Goal: Information Seeking & Learning: Learn about a topic

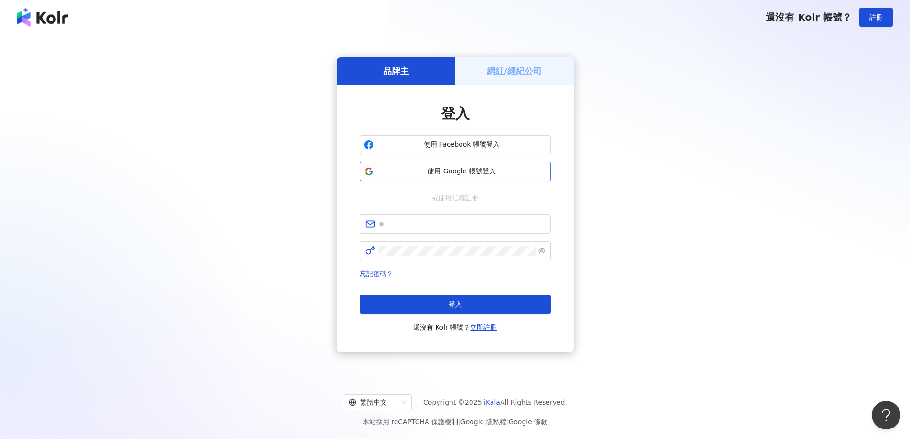
click at [458, 171] on span "使用 Google 帳號登入" at bounding box center [462, 172] width 169 height 10
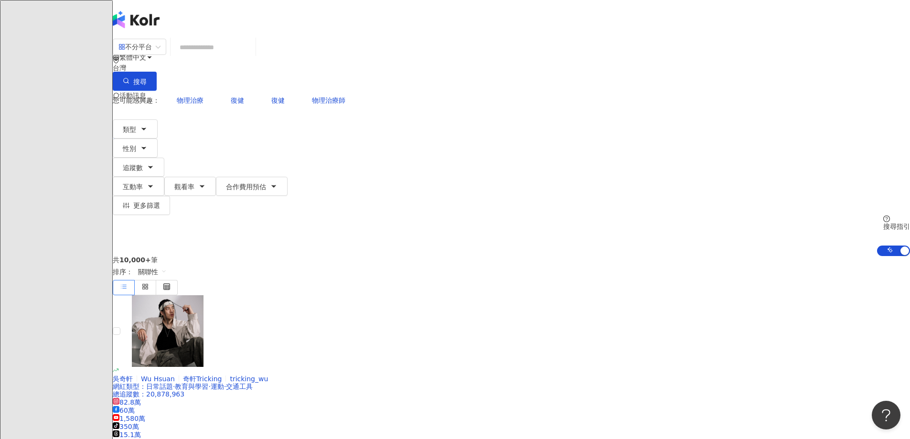
click at [252, 56] on input "search" at bounding box center [212, 47] width 77 height 18
click at [252, 53] on input "search" at bounding box center [212, 47] width 77 height 18
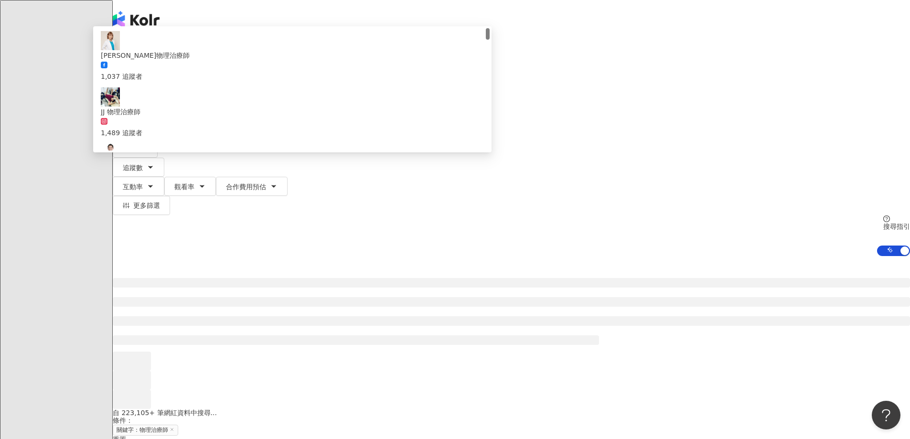
type input "*****"
click at [184, 124] on div "不分平台 物理治療師 ***** 台灣 搜尋 f838d4b3-386e-4cdd-9121-7c7f1fa7c2e1 吳佳儒物理治療師 1,037 追蹤者 …" at bounding box center [512, 147] width 798 height 218
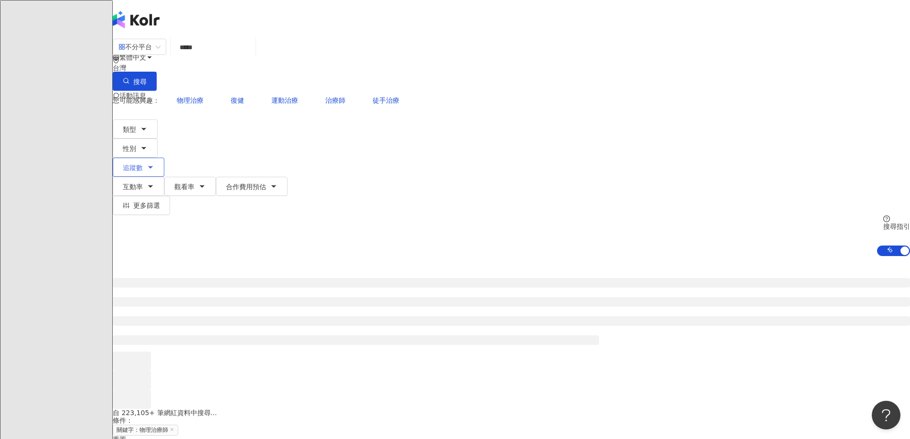
click at [143, 164] on span "追蹤數" at bounding box center [133, 168] width 20 height 8
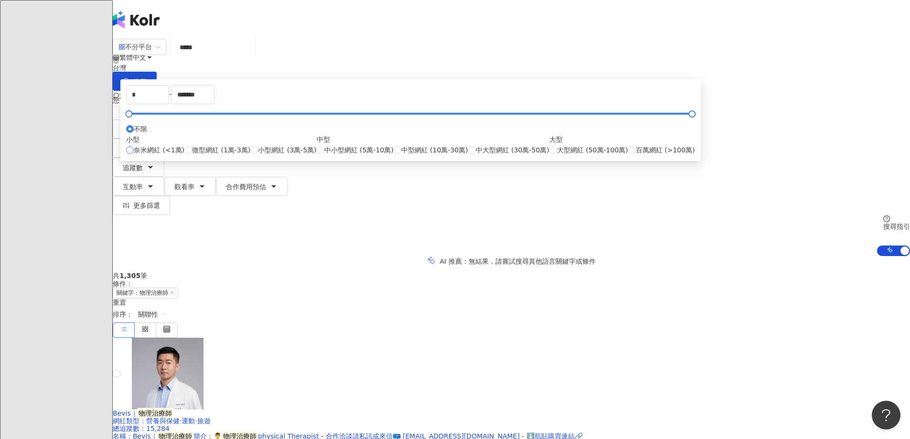
click at [184, 155] on span "奈米網紅 (<1萬)" at bounding box center [159, 150] width 51 height 11
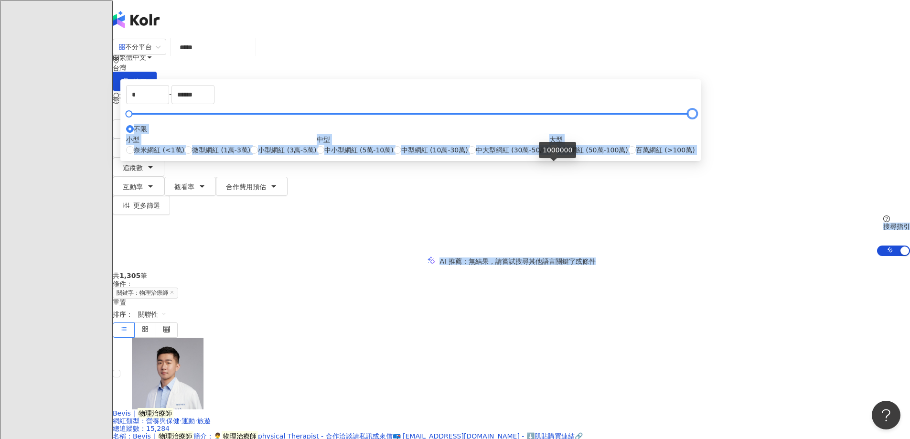
type input "*******"
drag, startPoint x: 339, startPoint y: 168, endPoint x: 679, endPoint y: 163, distance: 339.8
click at [218, 256] on div "AI 推薦 ： 無結果，請嘗試搜尋其他語言關鍵字或條件" at bounding box center [512, 261] width 798 height 10
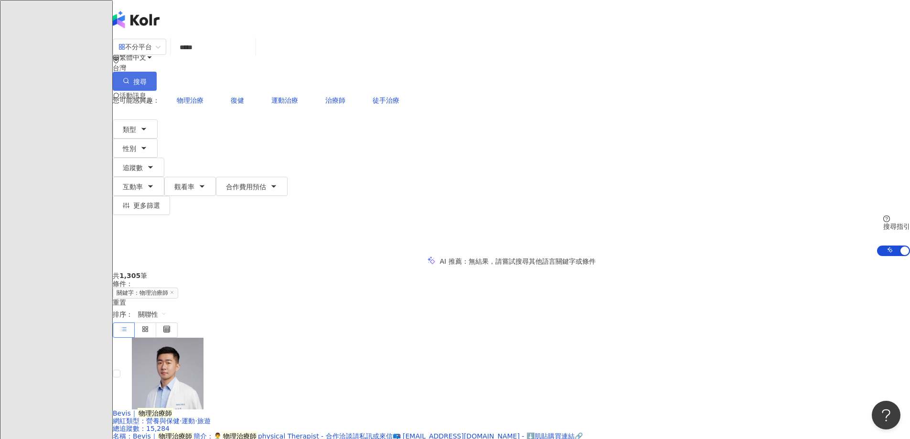
click at [147, 78] on span "搜尋" at bounding box center [139, 82] width 13 height 8
click at [130, 77] on icon "button" at bounding box center [126, 80] width 7 height 7
click at [152, 54] on div "不分平台" at bounding box center [135, 46] width 33 height 15
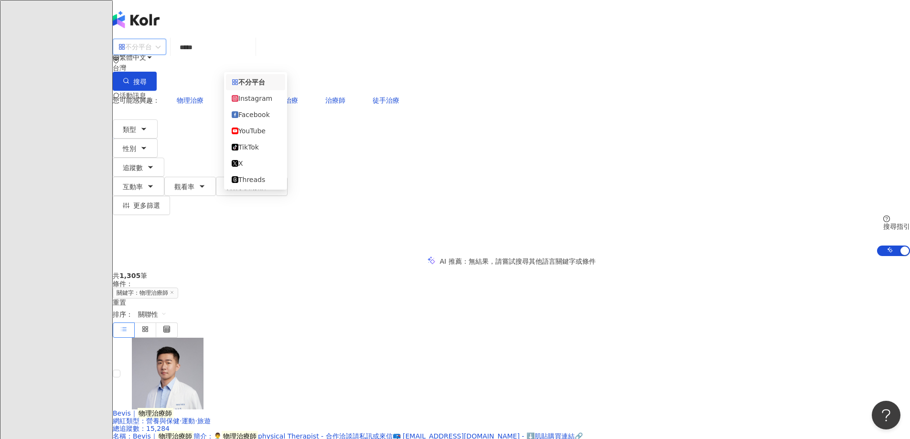
click at [152, 54] on div "不分平台" at bounding box center [135, 46] width 33 height 15
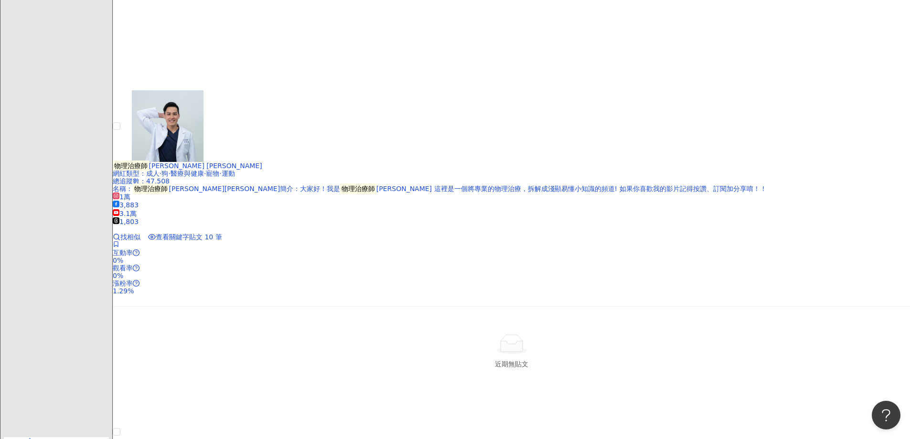
scroll to position [1882, 0]
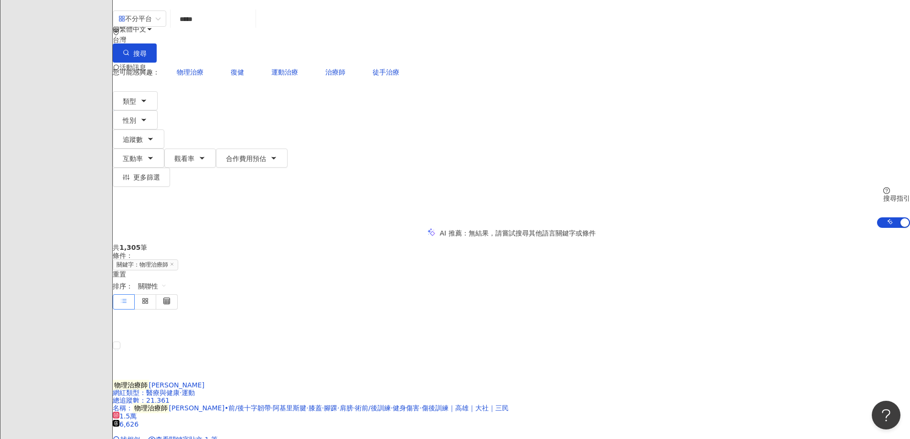
scroll to position [0, 0]
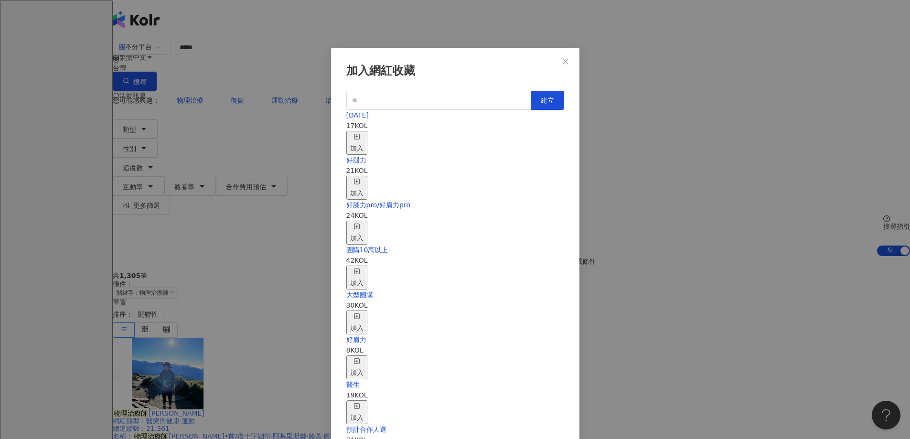
scroll to position [16, 0]
click at [466, 99] on input "text" at bounding box center [438, 100] width 185 height 19
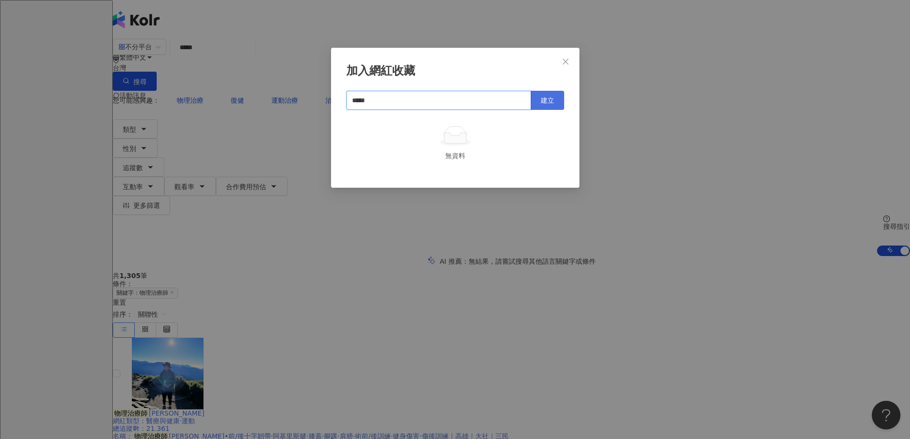
click at [549, 105] on button "建立" at bounding box center [547, 100] width 33 height 19
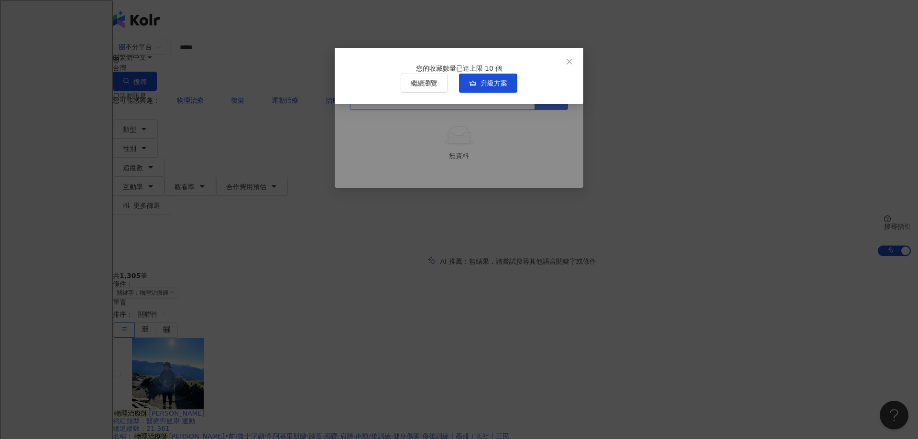
type input "*****"
click at [573, 62] on icon "close" at bounding box center [569, 62] width 8 height 8
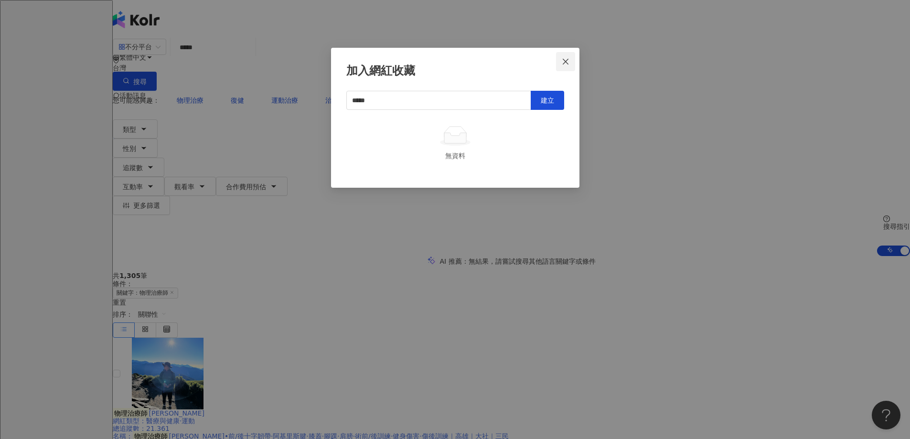
click at [564, 62] on icon "close" at bounding box center [566, 62] width 8 height 8
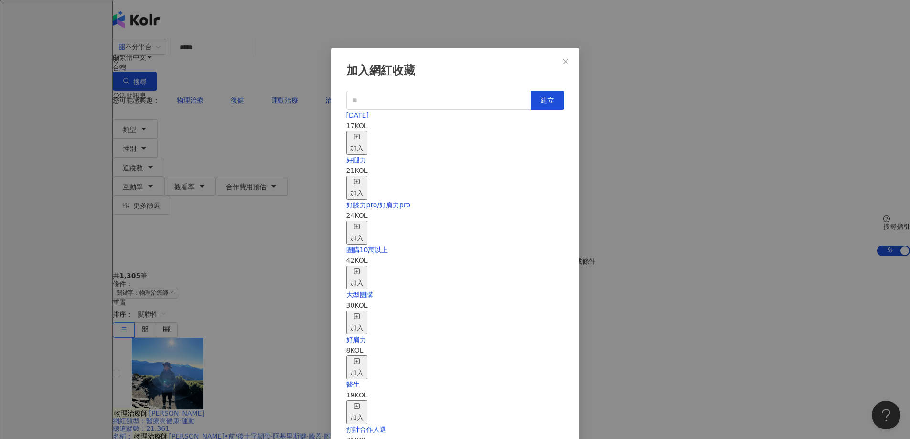
click at [364, 132] on div "加入" at bounding box center [356, 142] width 13 height 21
click at [569, 62] on icon "close" at bounding box center [566, 62] width 8 height 8
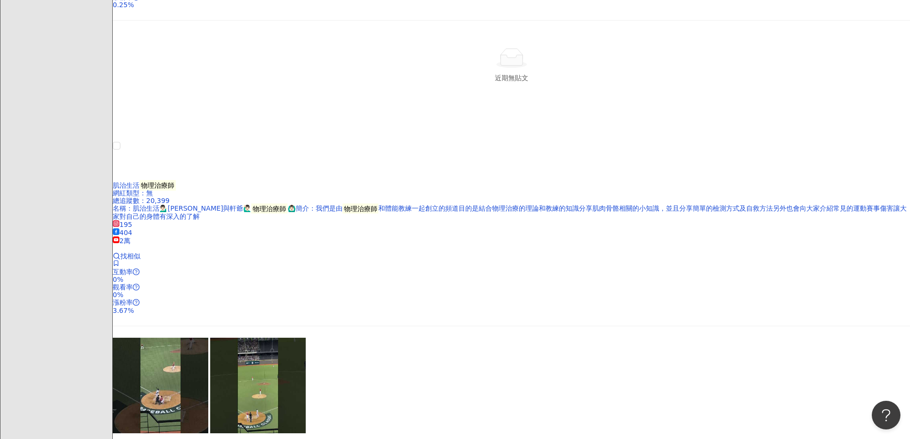
scroll to position [1816, 0]
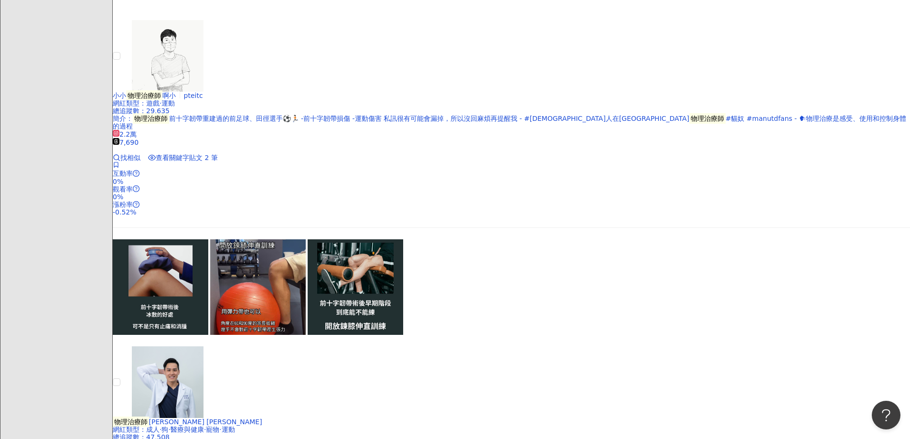
scroll to position [1522, 0]
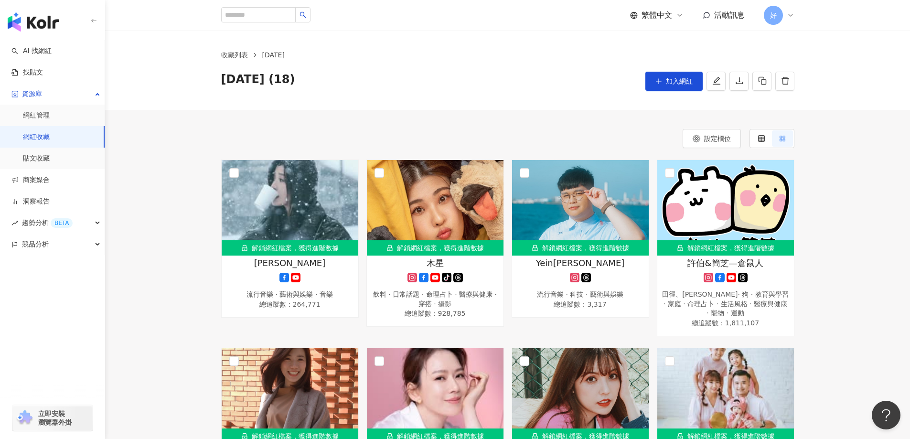
click at [510, 139] on div "設定欄位" at bounding box center [507, 138] width 573 height 19
